Goal: Entertainment & Leisure: Browse casually

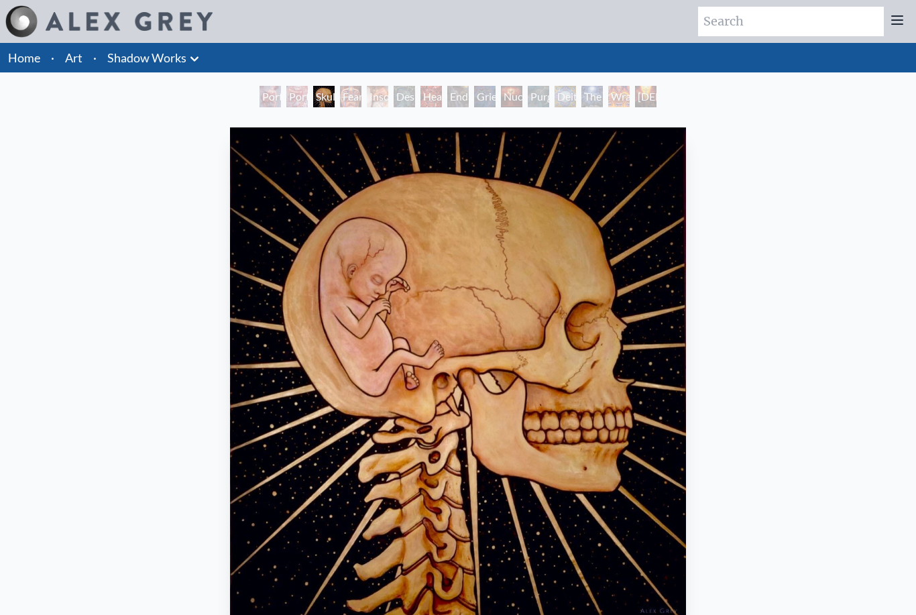
click at [267, 99] on div "Portrait of an Artist 2" at bounding box center [269, 96] width 21 height 21
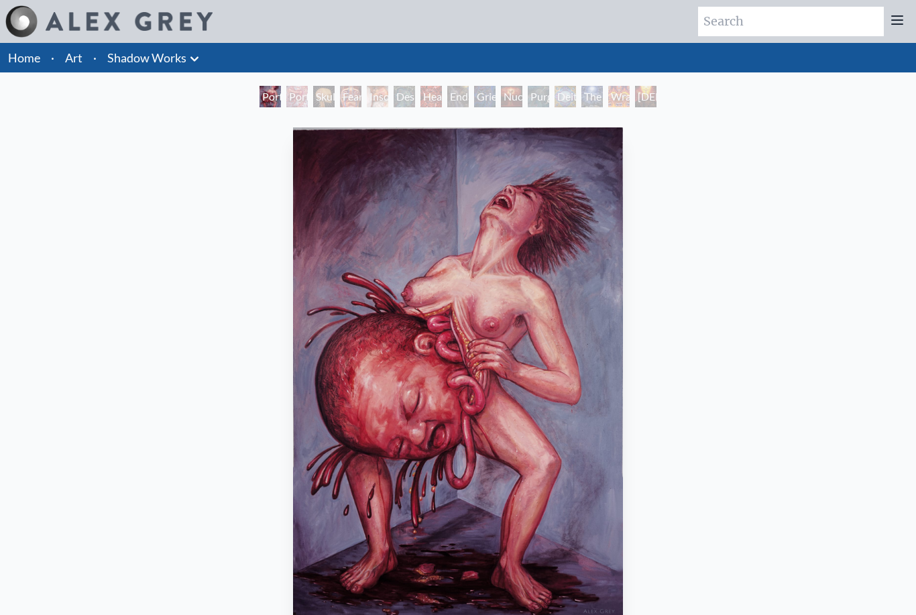
click at [697, 338] on div "Portrait of an Artist 2 1986, oil on linen, 60 x 84 in. Visit the CoSM Shop" at bounding box center [458, 452] width 894 height 660
click at [550, 410] on img "1 / 15" at bounding box center [458, 373] width 331 height 492
click at [294, 95] on div "Portrait of an Artist 1" at bounding box center [296, 96] width 21 height 21
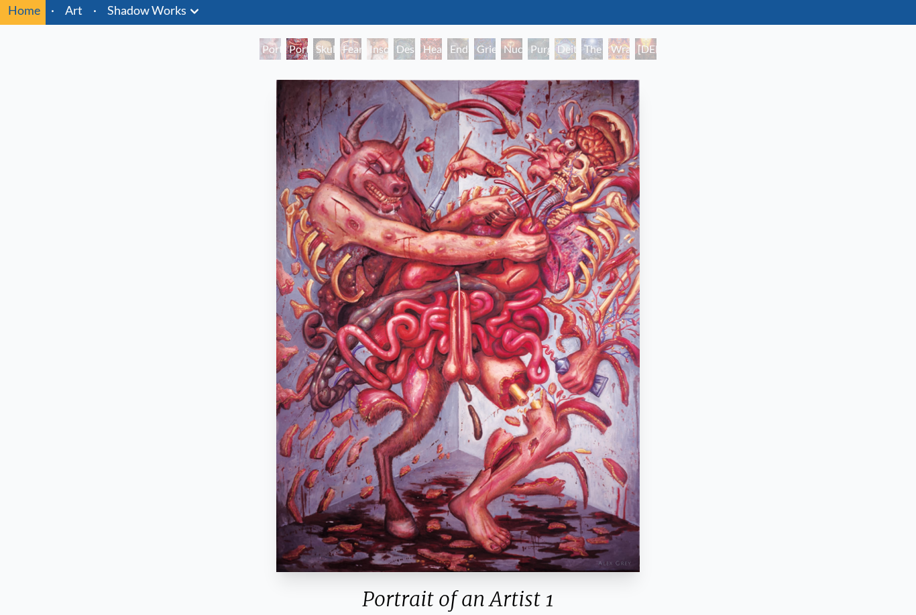
scroll to position [43, 0]
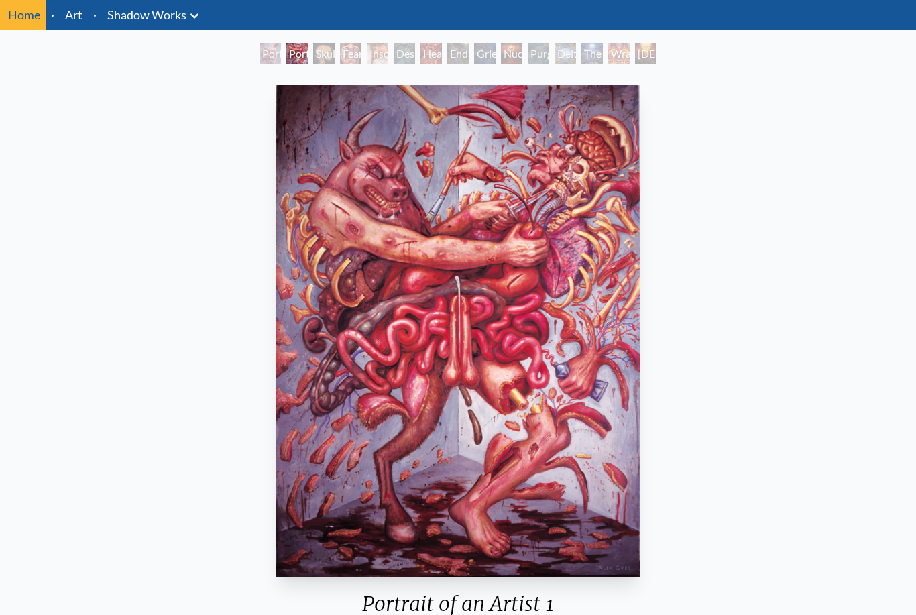
click at [324, 53] on div "Skull Fetus" at bounding box center [323, 53] width 21 height 21
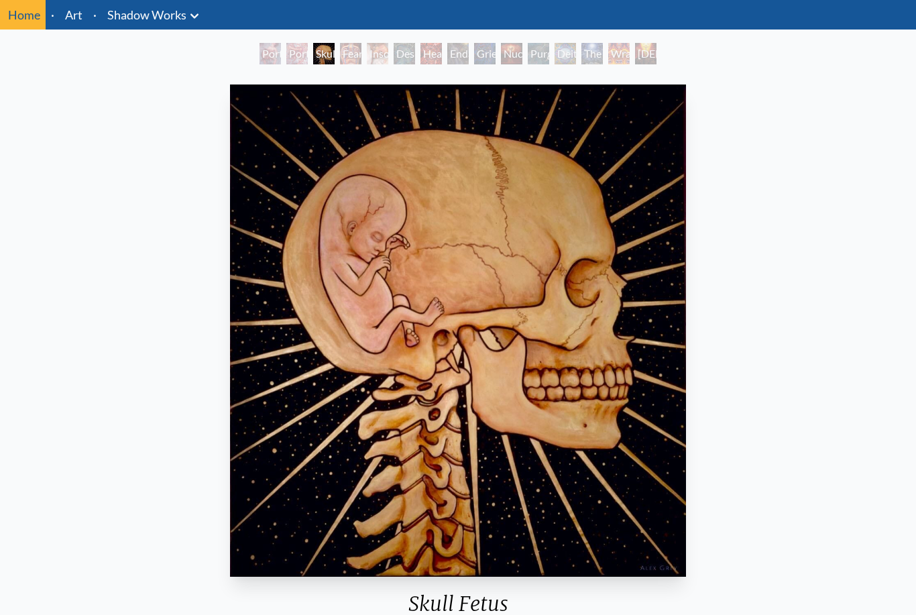
click at [377, 48] on div "Insomnia" at bounding box center [377, 53] width 21 height 21
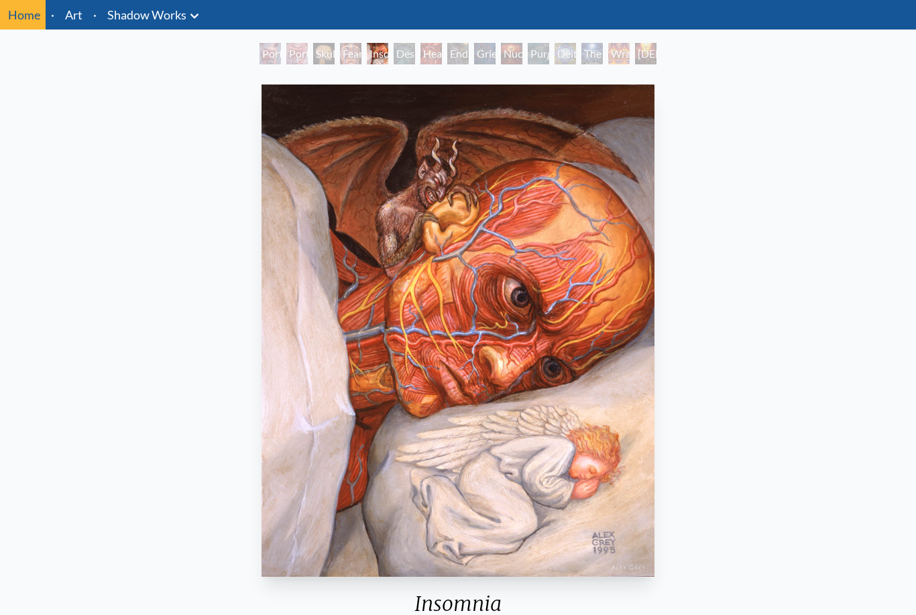
click at [340, 50] on div "Fear" at bounding box center [350, 53] width 21 height 21
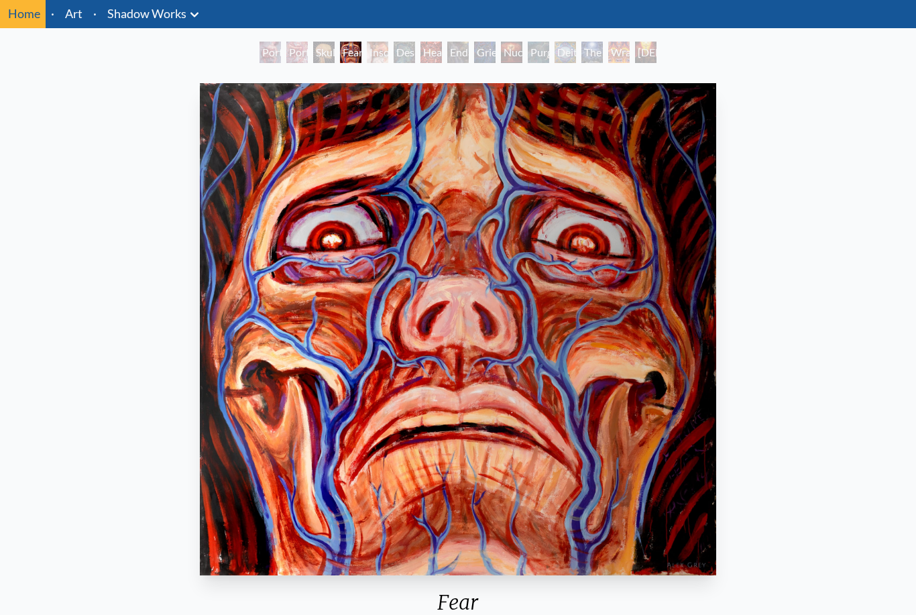
scroll to position [44, 0]
click at [377, 50] on div "Insomnia" at bounding box center [377, 52] width 21 height 21
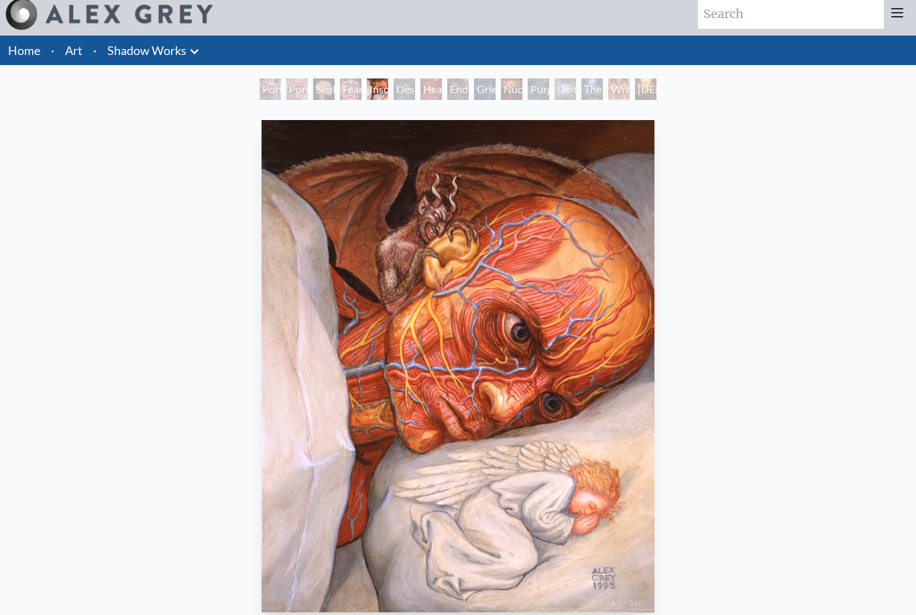
scroll to position [7, 0]
click at [405, 88] on div "Despair" at bounding box center [404, 88] width 21 height 21
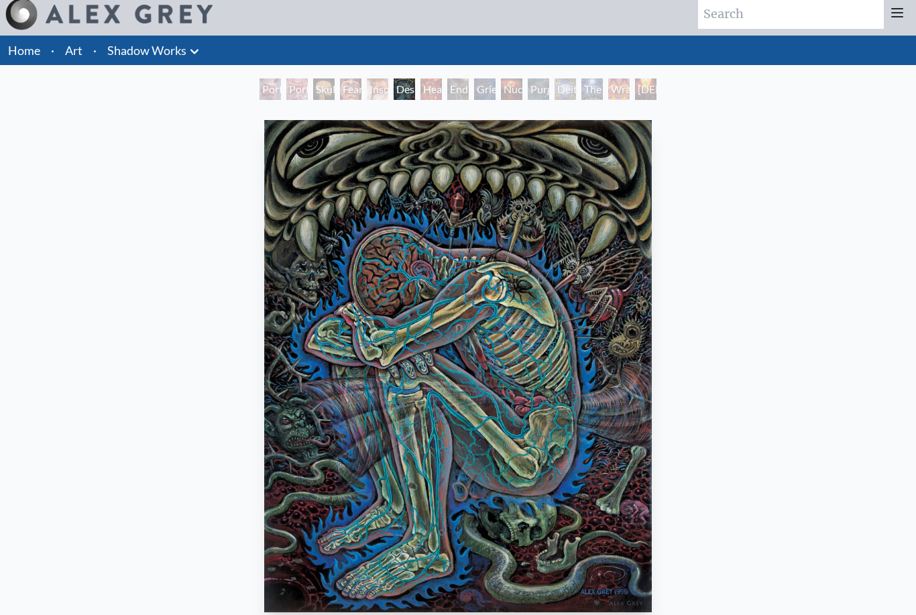
click at [442, 93] on div "Headache" at bounding box center [430, 88] width 21 height 21
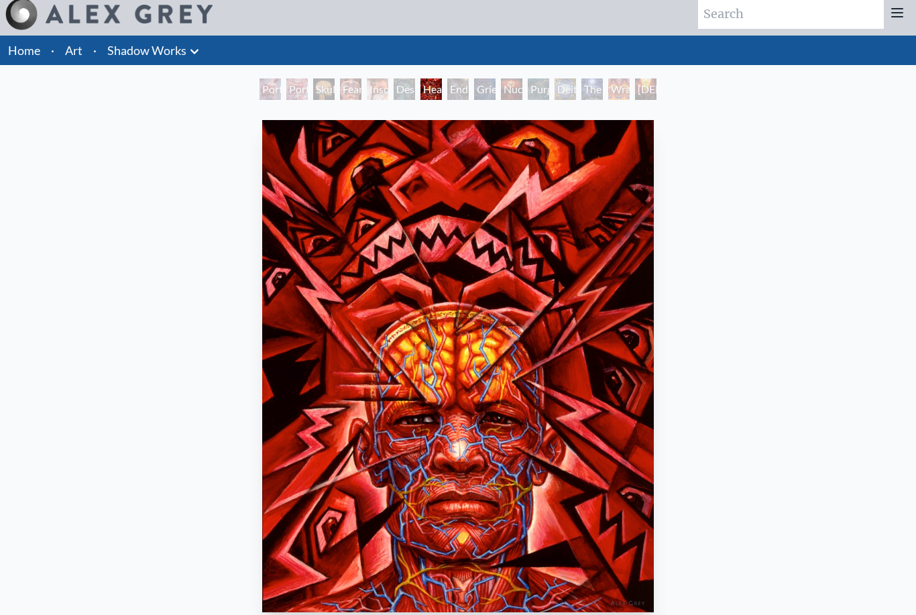
click at [469, 90] on div "Endarkenment" at bounding box center [457, 88] width 21 height 21
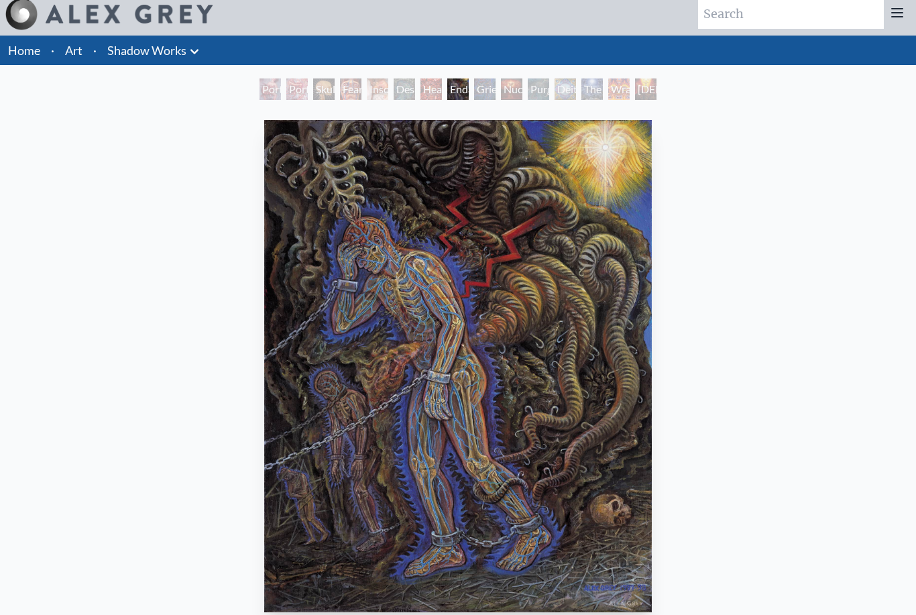
click at [482, 90] on div "Grieving" at bounding box center [484, 88] width 21 height 21
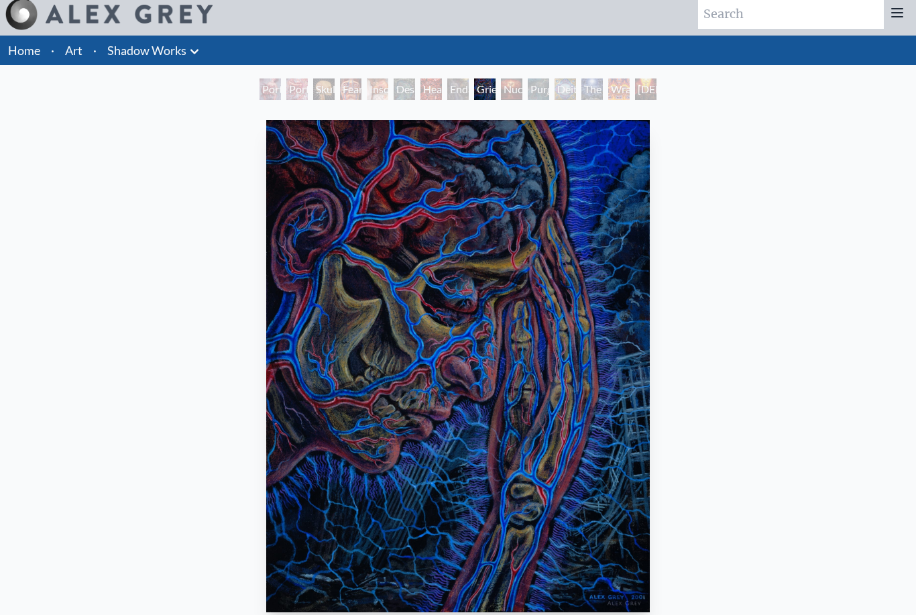
click at [522, 87] on div "Nuclear Crucifixion" at bounding box center [511, 88] width 21 height 21
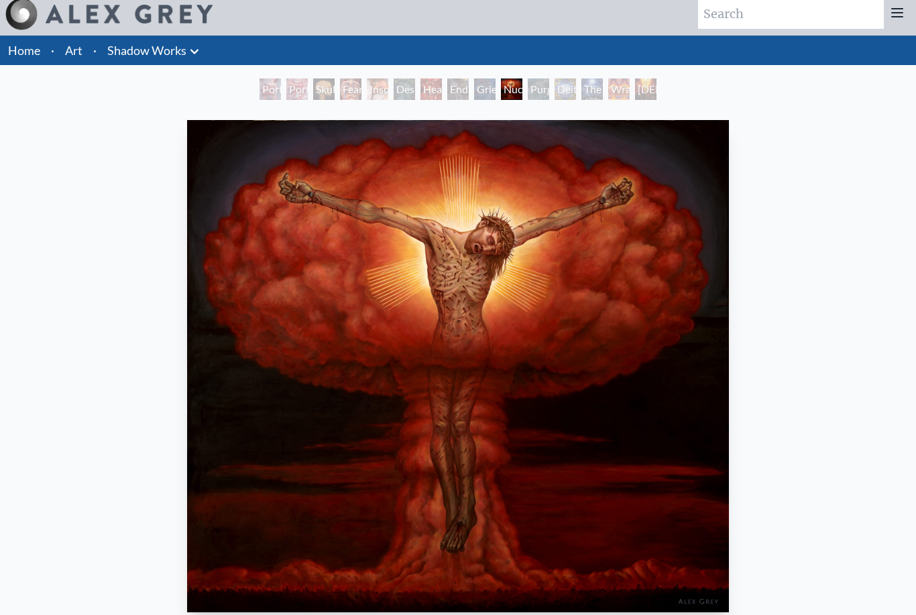
click at [576, 84] on div "Deities & Demons Drinking from the Milky Pool" at bounding box center [564, 88] width 21 height 21
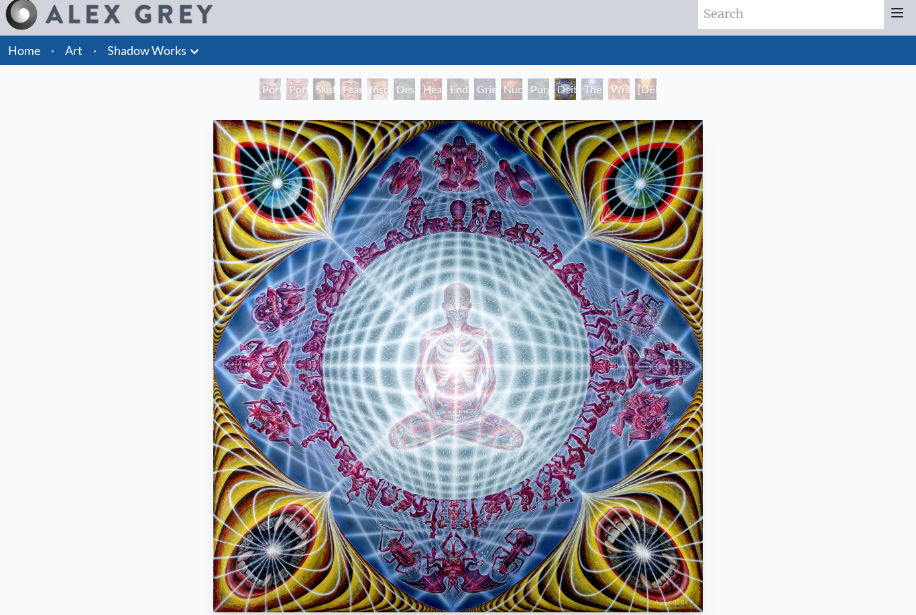
click at [656, 91] on div "[DEMOGRAPHIC_DATA] & the Two Thieves" at bounding box center [645, 88] width 21 height 21
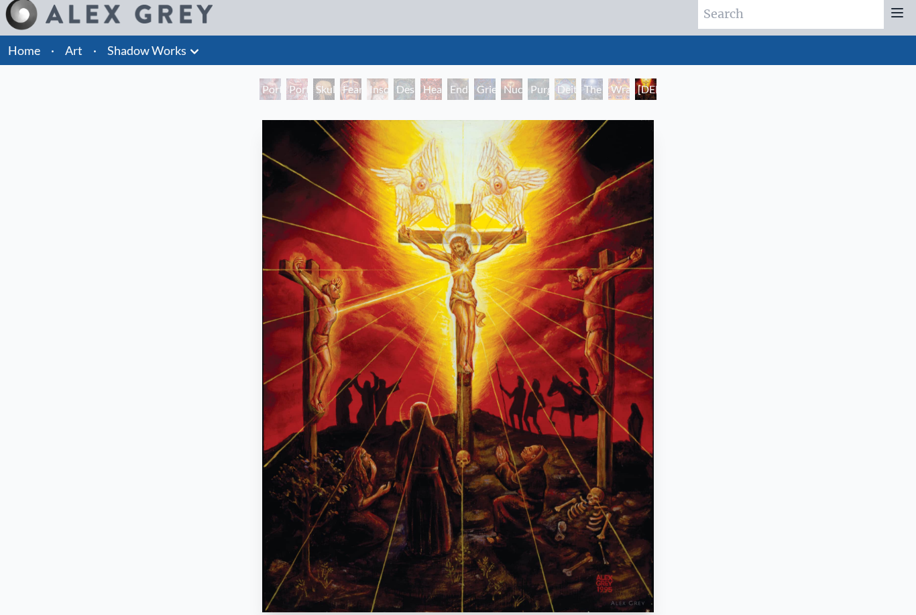
click at [815, 105] on div "[DEMOGRAPHIC_DATA] & the Two Thieves 1995, oil on wood, 11 x 14 in. Visit the C…" at bounding box center [458, 444] width 916 height 681
